Goal: Task Accomplishment & Management: Use online tool/utility

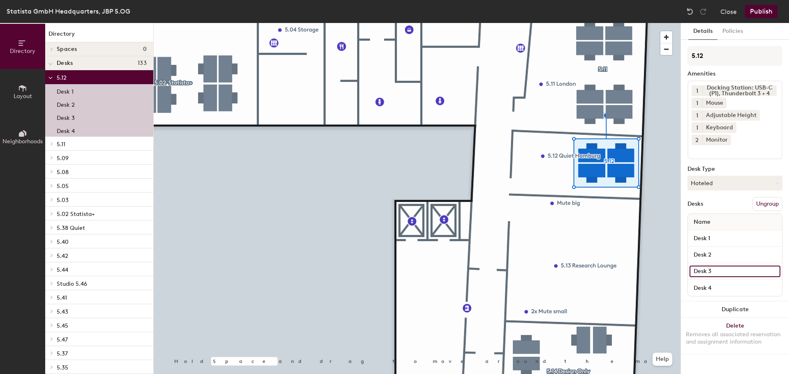
click at [705, 266] on input "Desk 3" at bounding box center [734, 272] width 91 height 12
click at [747, 266] on input "Desk 3" at bounding box center [734, 272] width 91 height 12
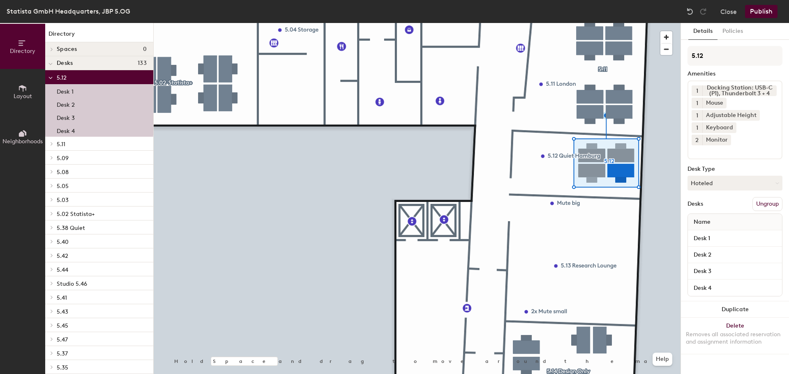
click at [60, 116] on p "Desk 3" at bounding box center [66, 116] width 18 height 9
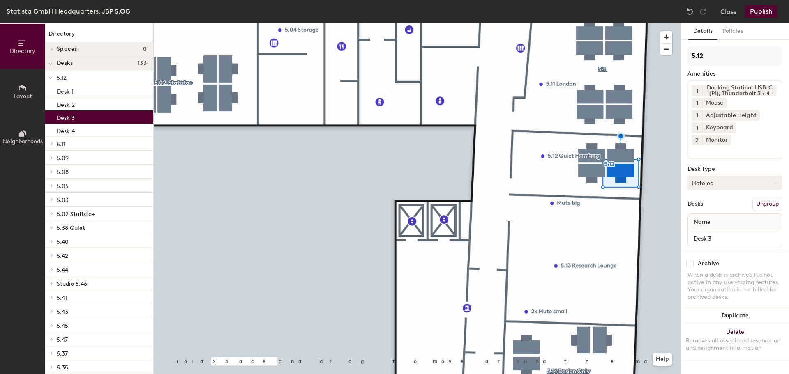
click at [776, 182] on icon at bounding box center [776, 184] width 4 height 4
click at [716, 203] on div "Assigned" at bounding box center [729, 209] width 82 height 12
click at [764, 12] on button "Publish" at bounding box center [761, 11] width 32 height 13
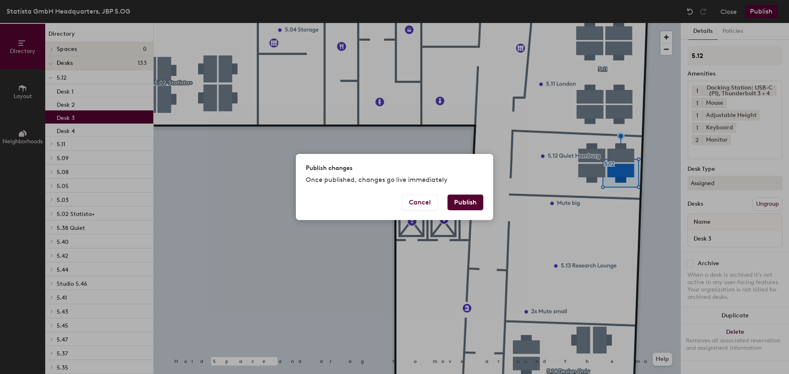
click at [466, 201] on button "Publish" at bounding box center [465, 203] width 36 height 16
